Goal: Transaction & Acquisition: Purchase product/service

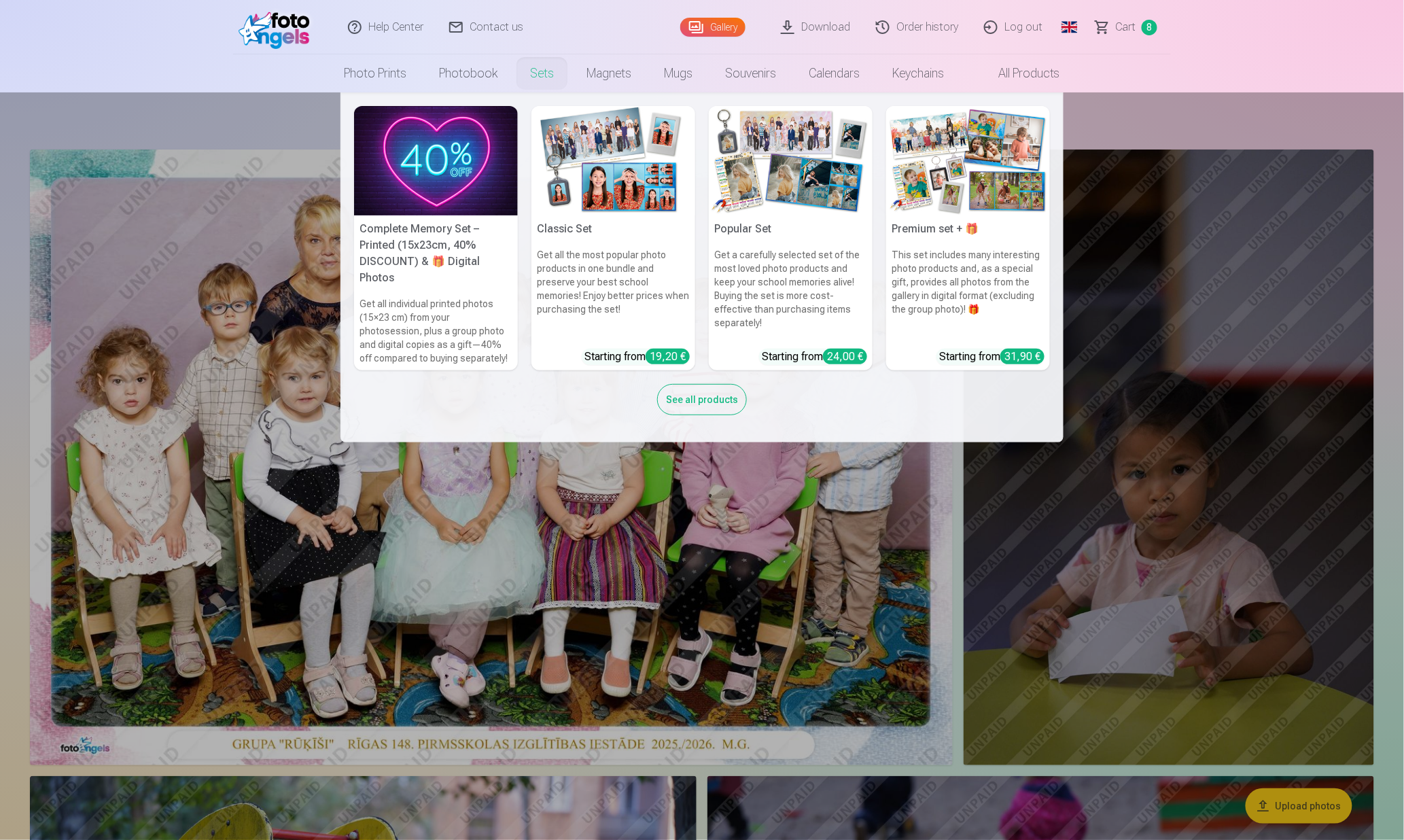
click at [438, 160] on img at bounding box center [435, 160] width 164 height 109
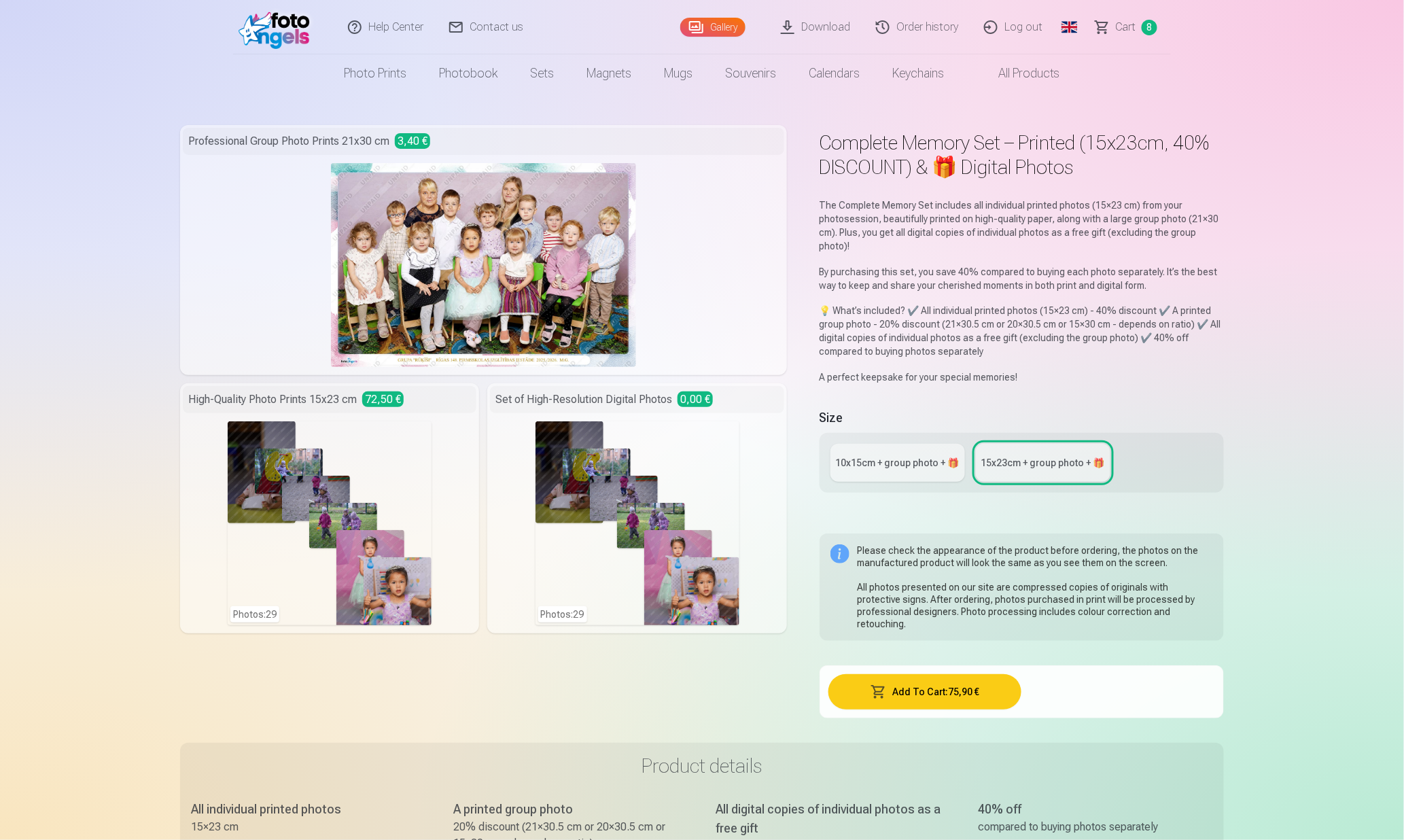
click at [897, 468] on div "10x15сm + group photo + 🎁" at bounding box center [898, 462] width 124 height 14
click at [1072, 25] on link "Global" at bounding box center [1069, 27] width 27 height 55
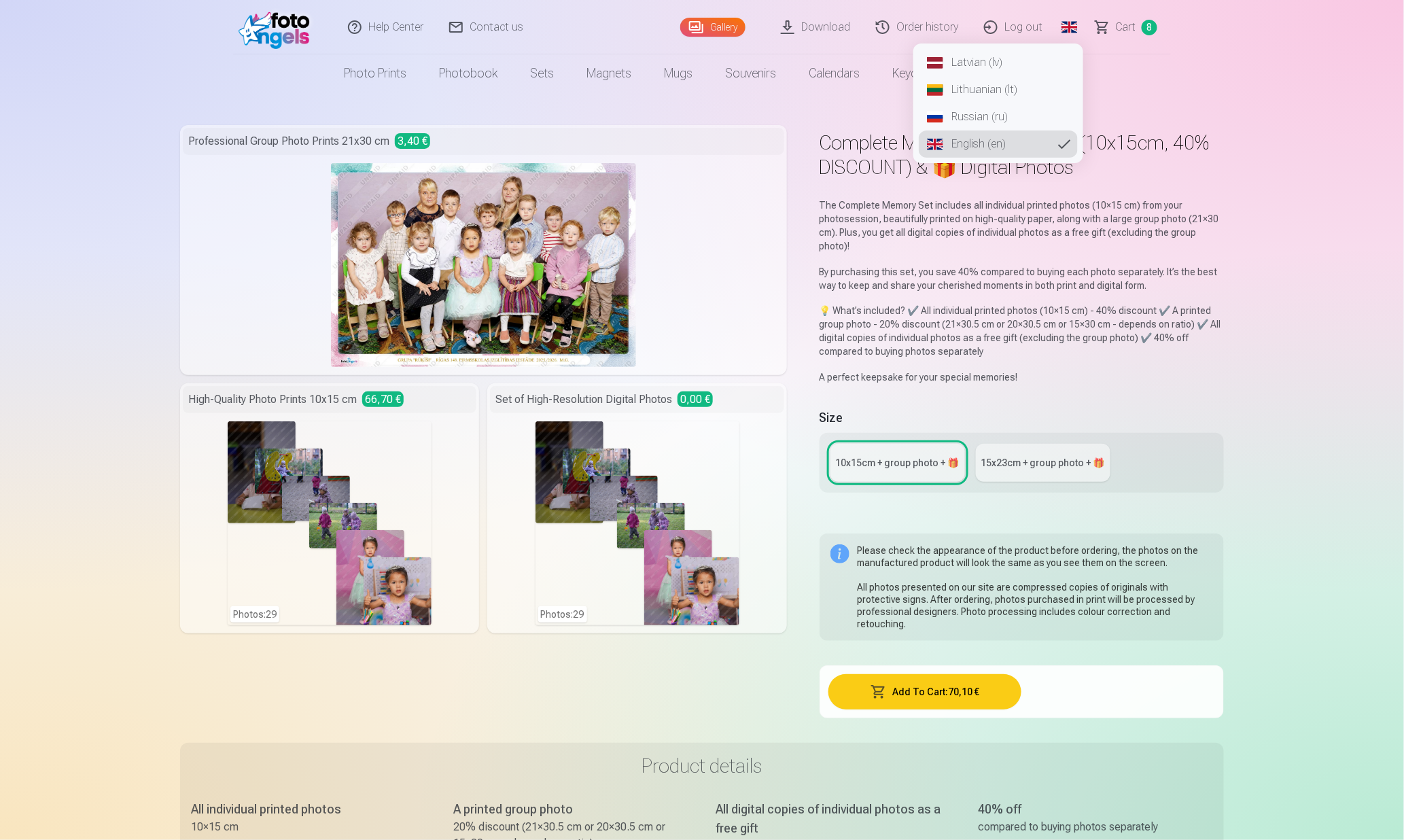
click at [1017, 61] on link "Latvian (lv)" at bounding box center [998, 62] width 159 height 27
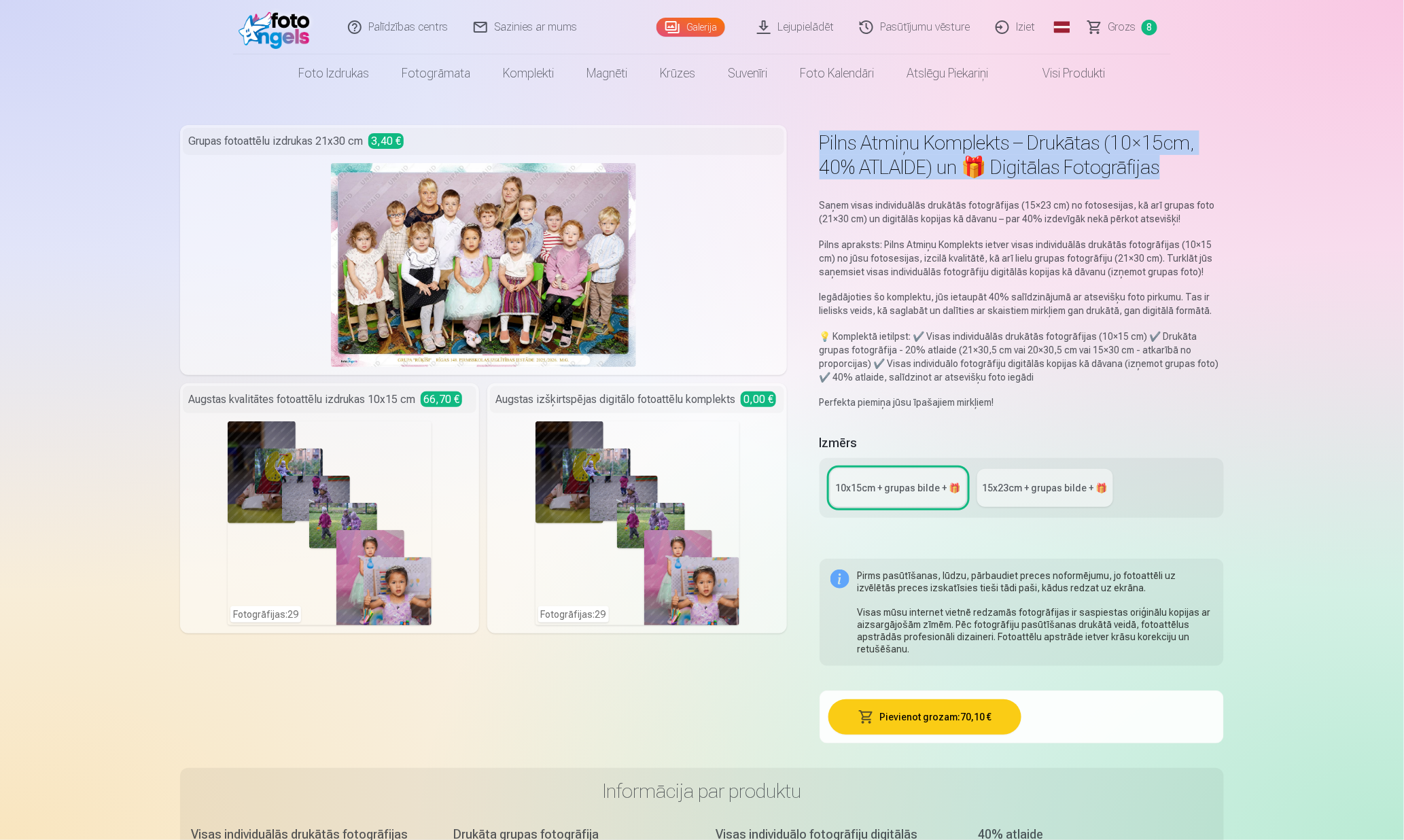
drag, startPoint x: 1171, startPoint y: 172, endPoint x: 810, endPoint y: 147, distance: 361.9
click at [810, 147] on div "Pilns Atmiņu Komplekts – Drukātas (10×15cm, 40% ATLAIDE) un 🎁 Digitālas Fotogrā…" at bounding box center [701, 519] width 1044 height 787
copy h1 "Pilns Atmiņu Komplekts – Drukātas (10×15cm, 40% ATLAIDE) un 🎁 Digitālas Fotogrā…"
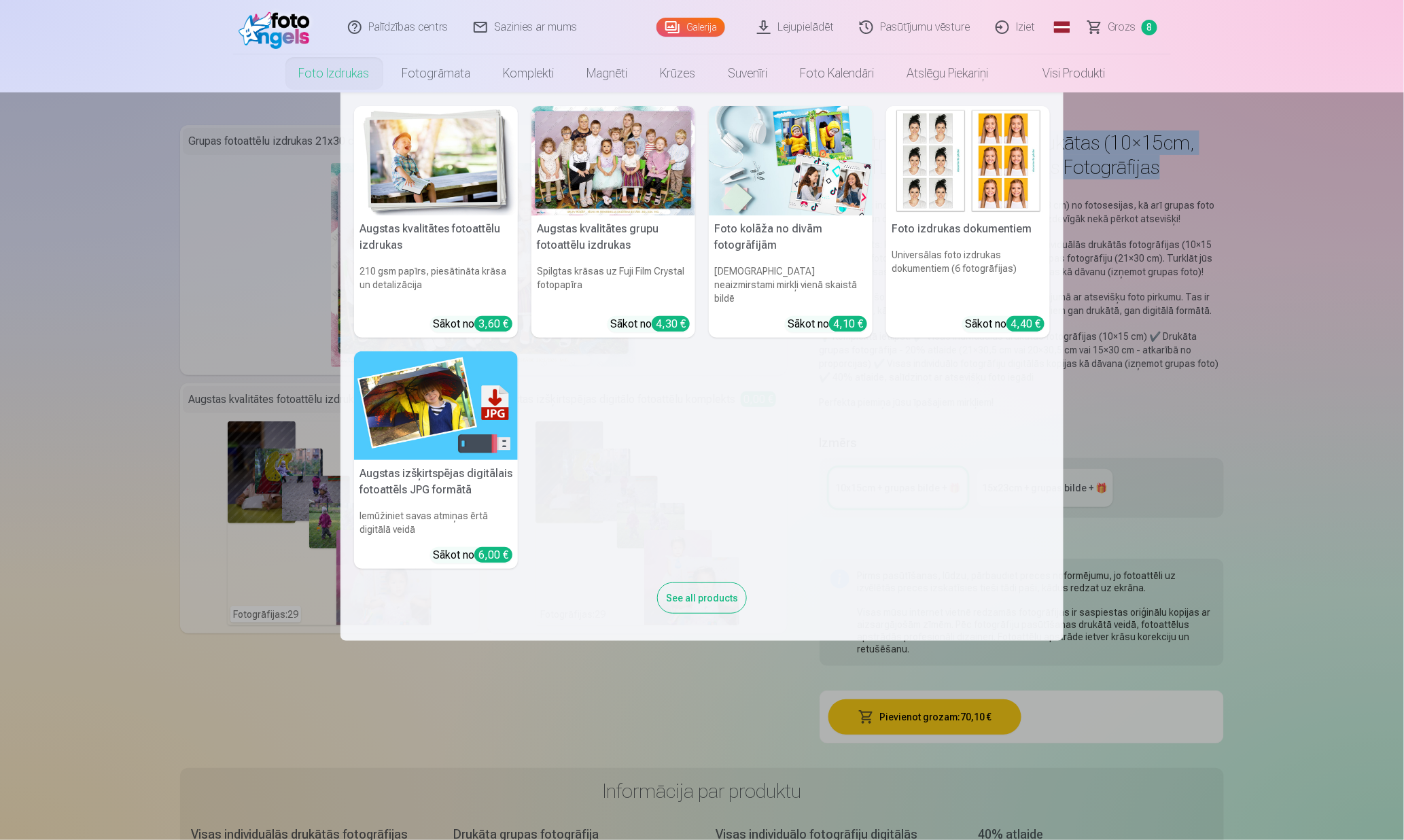
click at [344, 71] on link "Foto izdrukas" at bounding box center [334, 73] width 104 height 38
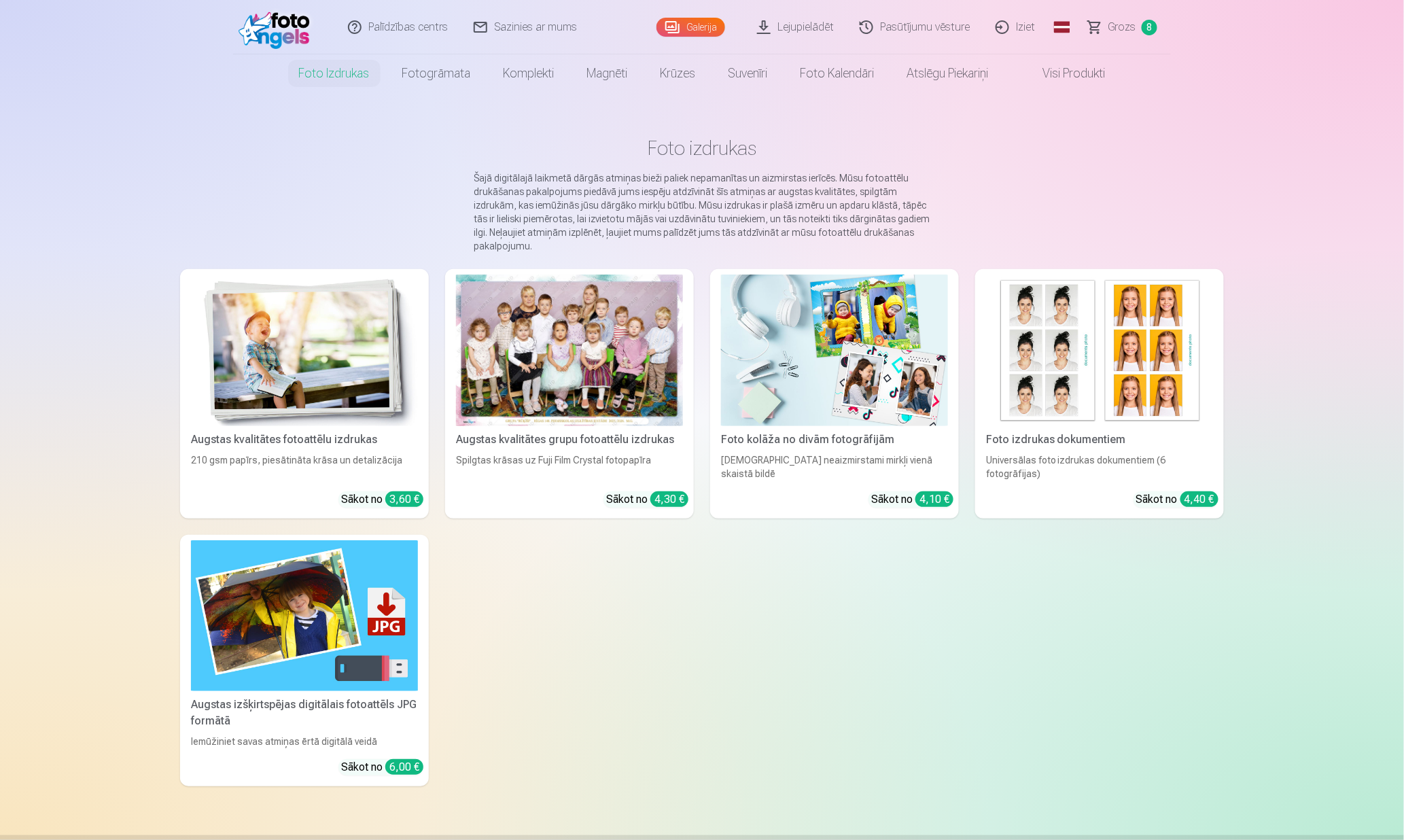
click at [295, 370] on img at bounding box center [304, 350] width 227 height 152
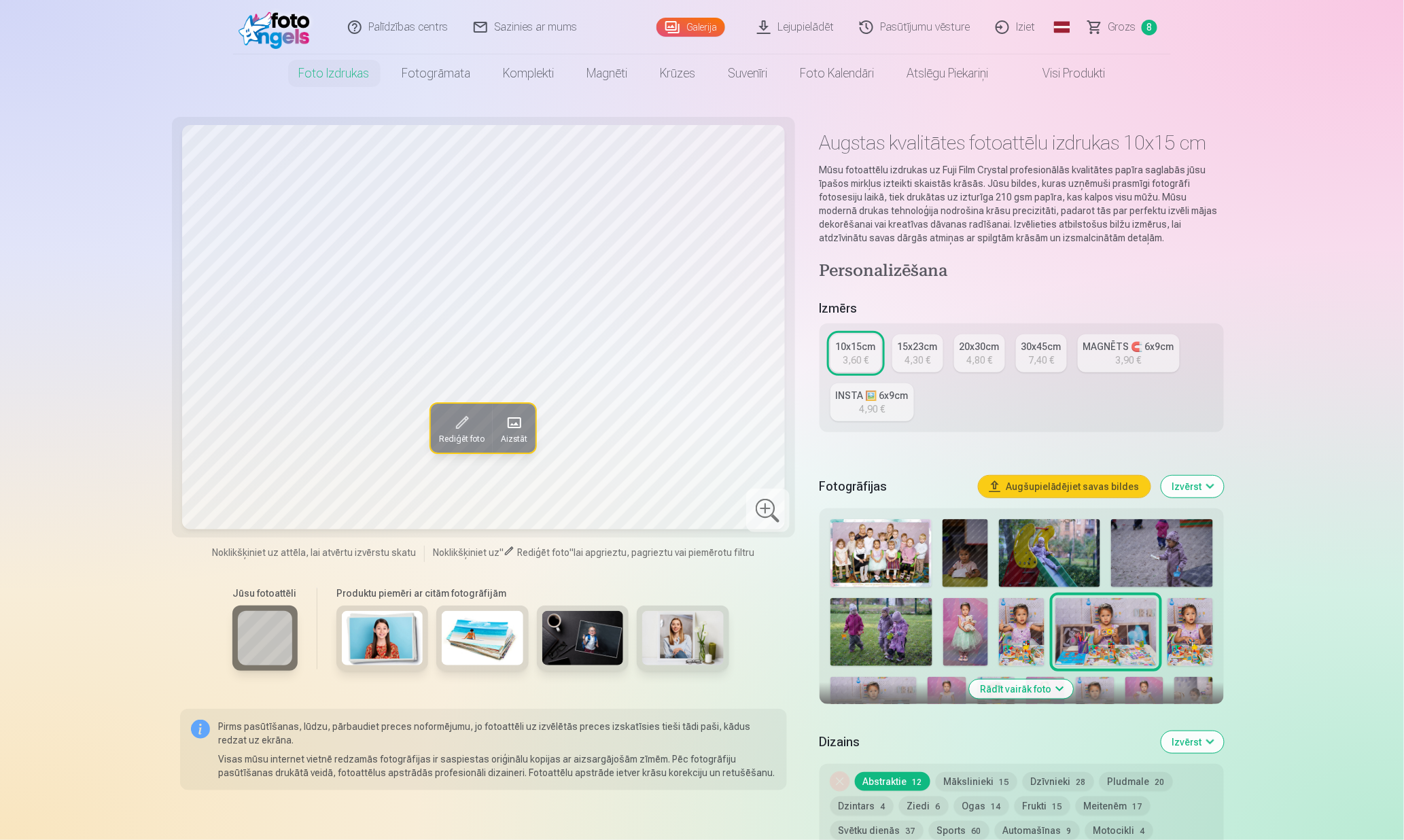
click at [983, 683] on button "Rādīt vairāk foto" at bounding box center [1022, 689] width 104 height 19
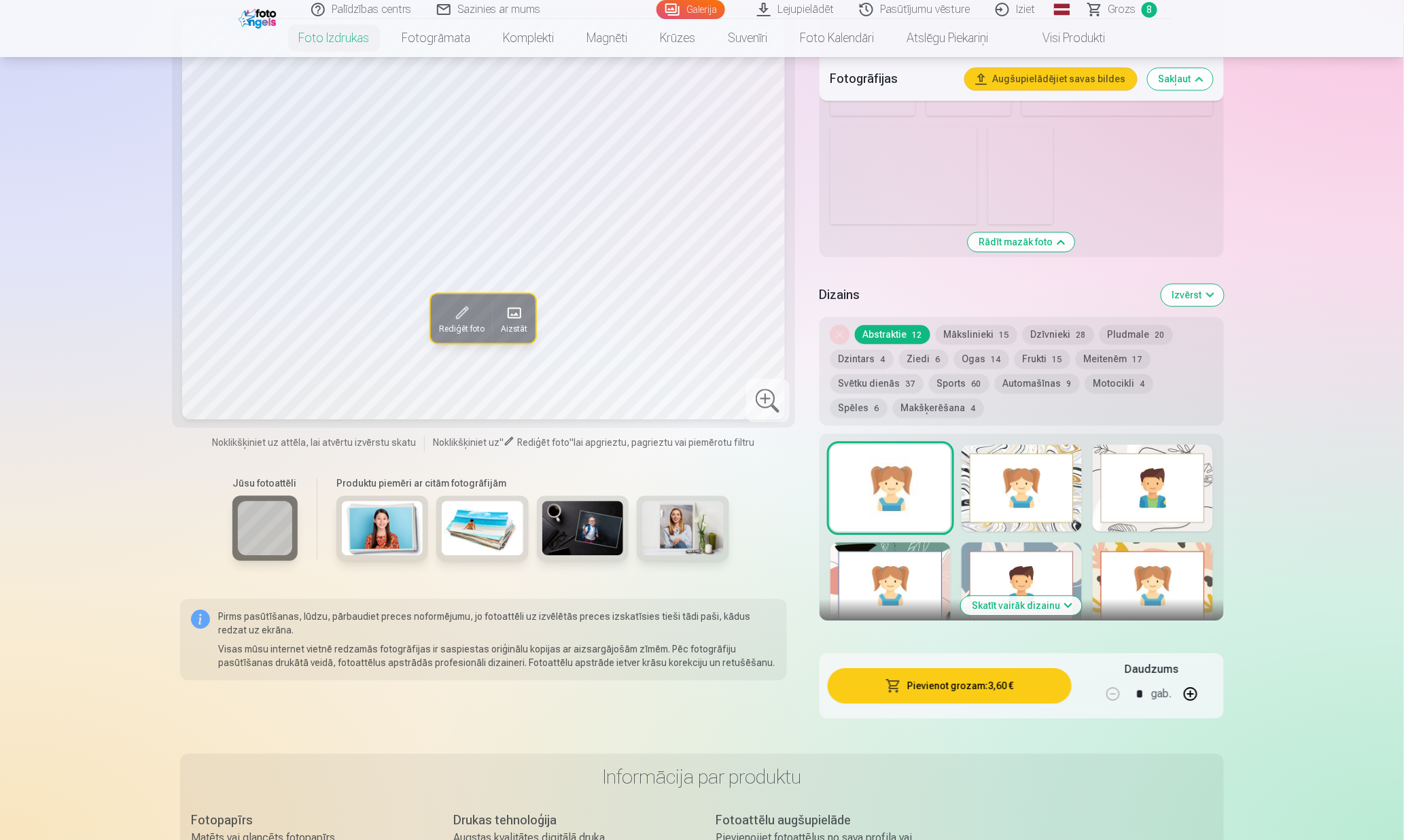
scroll to position [1178, 0]
